Goal: Navigation & Orientation: Find specific page/section

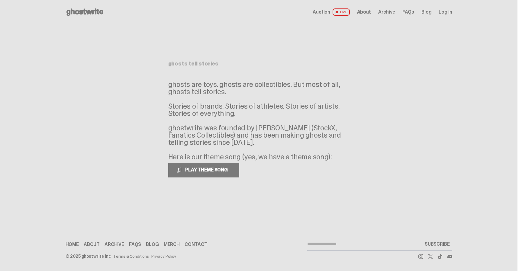
click at [335, 12] on link "Auction LIVE" at bounding box center [331, 11] width 37 height 7
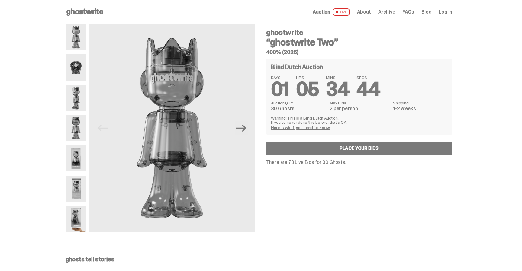
click at [366, 11] on span "About" at bounding box center [364, 12] width 14 height 5
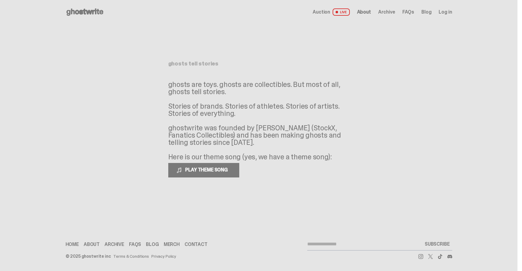
click at [371, 12] on span "About" at bounding box center [364, 12] width 14 height 5
click at [330, 13] on span "Auction" at bounding box center [322, 12] width 18 height 5
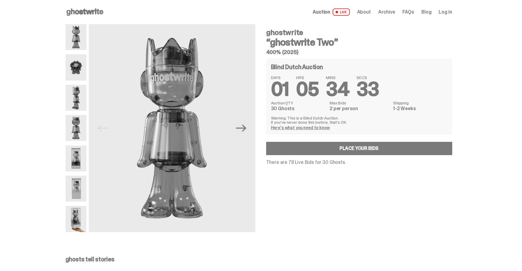
click at [395, 11] on span "Archive" at bounding box center [386, 12] width 17 height 5
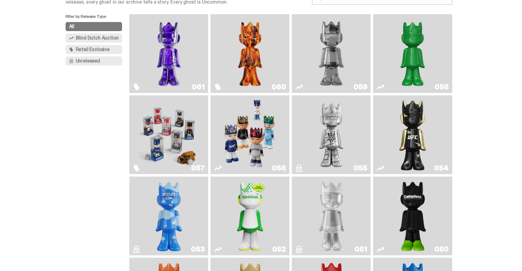
scroll to position [55, 0]
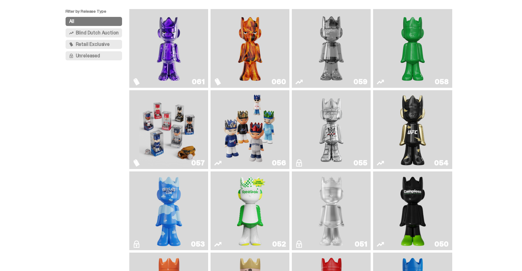
click at [250, 142] on img "Game Face (2025)" at bounding box center [250, 130] width 59 height 74
